Goal: Transaction & Acquisition: Purchase product/service

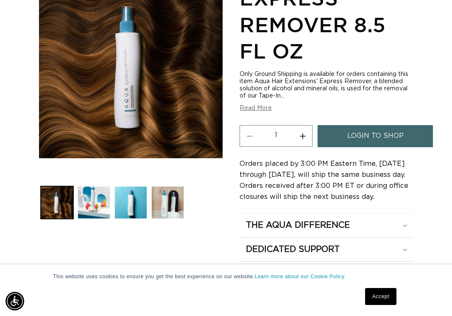
click at [261, 106] on button "Read More" at bounding box center [256, 108] width 32 height 7
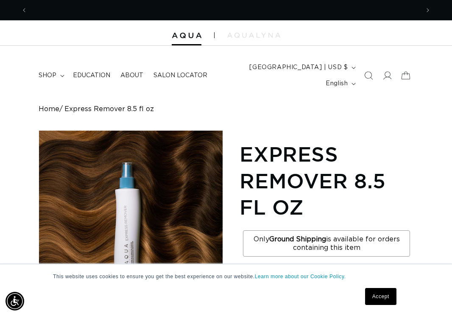
scroll to position [0, 392]
